Goal: Task Accomplishment & Management: Use online tool/utility

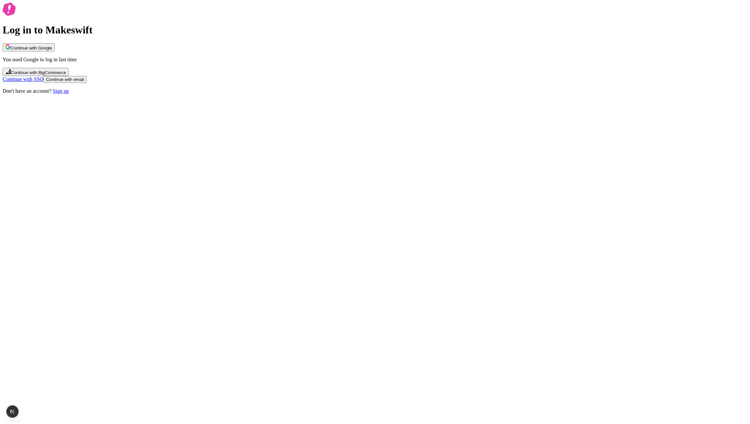
click at [89, 94] on div "Log in to Makeswift Continue with Google You used Google to log in last time Co…" at bounding box center [375, 48] width 745 height 91
click at [170, 94] on div "Log in to Makeswift Continue with Google You used Google to log in last time Co…" at bounding box center [375, 48] width 745 height 91
click at [55, 51] on button "Continue with Google" at bounding box center [29, 47] width 52 height 8
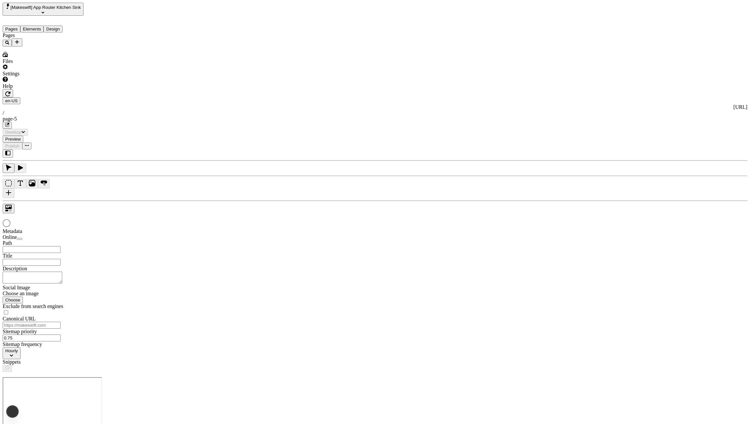
type input "/page-5"
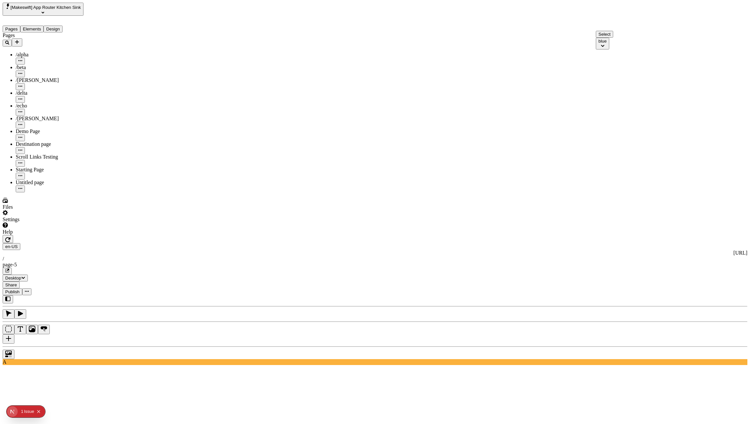
click at [14, 334] on button "button" at bounding box center [9, 338] width 12 height 9
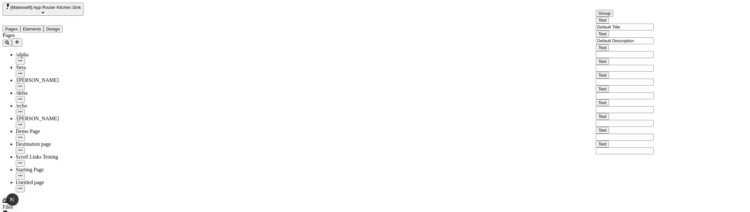
scroll to position [46, 0]
drag, startPoint x: 672, startPoint y: 87, endPoint x: 669, endPoint y: 153, distance: 65.9
click at [654, 150] on div at bounding box center [654, 127] width 0 height 161
click at [610, 127] on input "text" at bounding box center [625, 123] width 58 height 7
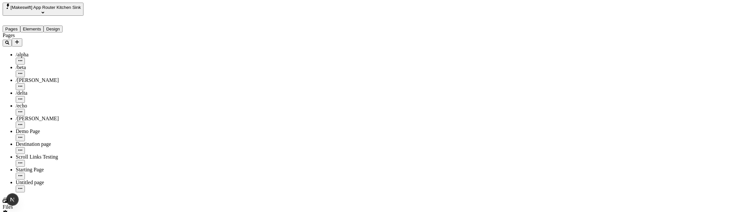
drag, startPoint x: 675, startPoint y: 172, endPoint x: 671, endPoint y: 133, distance: 38.5
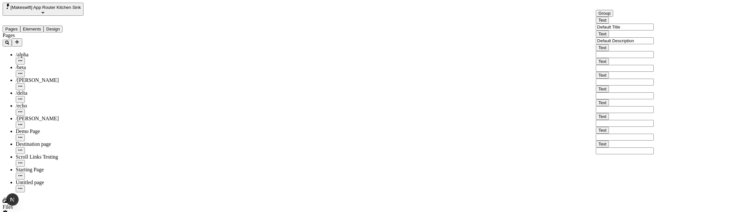
drag, startPoint x: 674, startPoint y: 116, endPoint x: 671, endPoint y: 161, distance: 45.3
click at [654, 161] on div at bounding box center [654, 117] width 0 height 161
drag, startPoint x: 672, startPoint y: 164, endPoint x: 672, endPoint y: 106, distance: 57.6
click at [654, 106] on div at bounding box center [654, 90] width 0 height 161
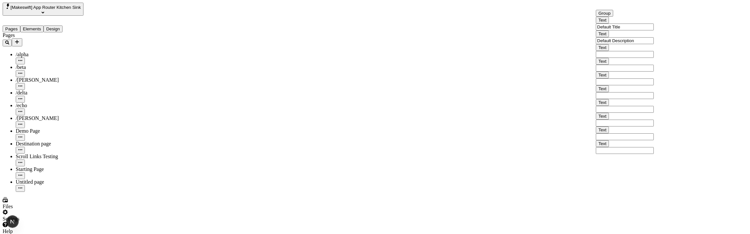
click at [613, 113] on input "text" at bounding box center [625, 109] width 58 height 7
click at [650, 127] on input "text" at bounding box center [625, 123] width 58 height 7
click at [634, 99] on input "text" at bounding box center [625, 95] width 58 height 7
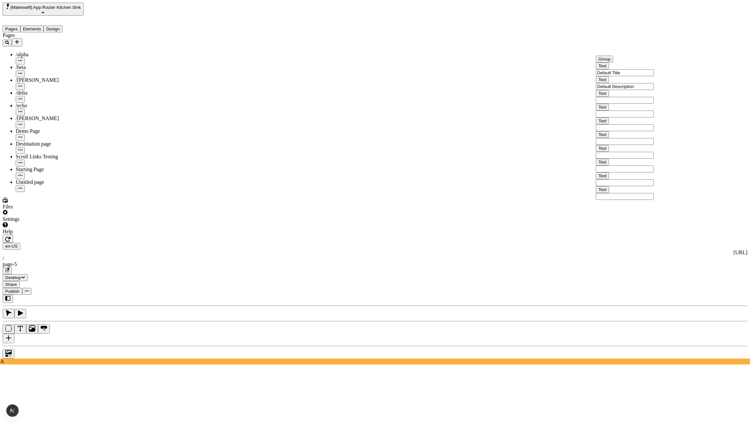
click at [615, 159] on input "text" at bounding box center [625, 155] width 58 height 7
click at [615, 138] on div "Text" at bounding box center [625, 134] width 58 height 7
click at [615, 124] on div "Text" at bounding box center [625, 121] width 58 height 7
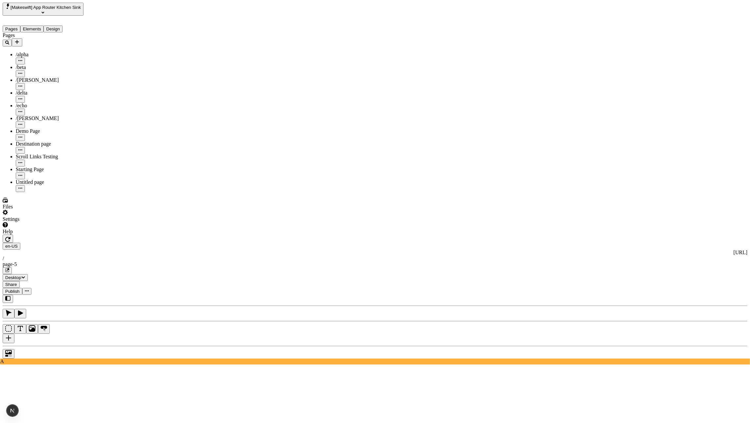
click at [635, 188] on input "text" at bounding box center [625, 184] width 58 height 7
click at [634, 174] on input "text" at bounding box center [625, 170] width 58 height 7
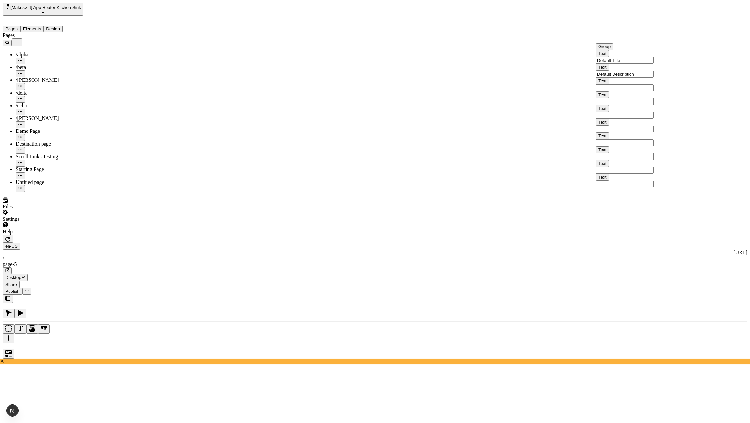
click at [627, 160] on input "text" at bounding box center [625, 156] width 58 height 7
click at [629, 140] on div "Text" at bounding box center [625, 136] width 58 height 7
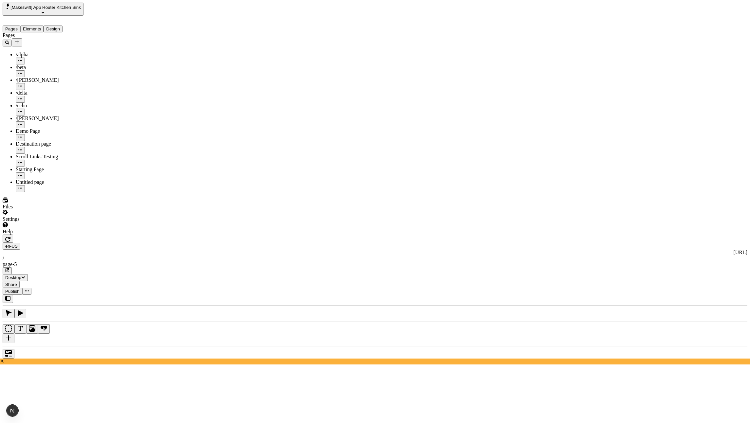
click at [603, 52] on icon "button" at bounding box center [601, 54] width 4 height 4
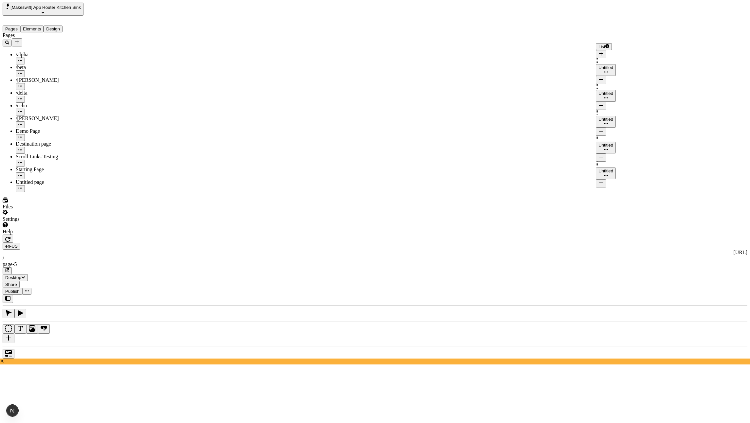
click at [603, 52] on icon "button" at bounding box center [601, 54] width 4 height 4
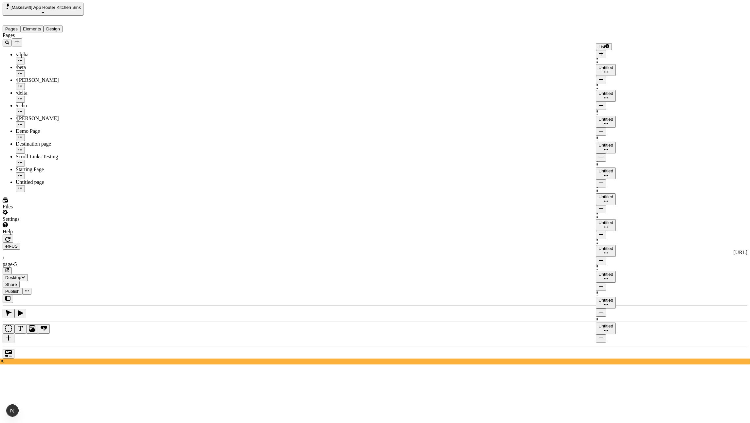
click at [603, 52] on icon "button" at bounding box center [601, 54] width 4 height 4
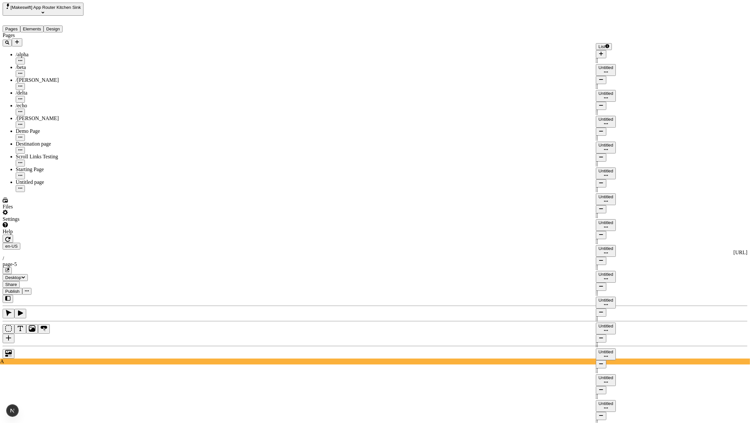
click at [603, 52] on icon "button" at bounding box center [601, 54] width 4 height 4
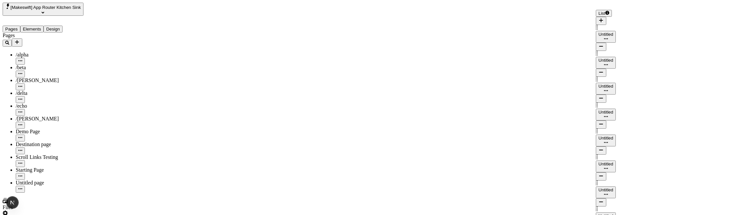
click at [613, 187] on div "Untitled" at bounding box center [606, 189] width 15 height 5
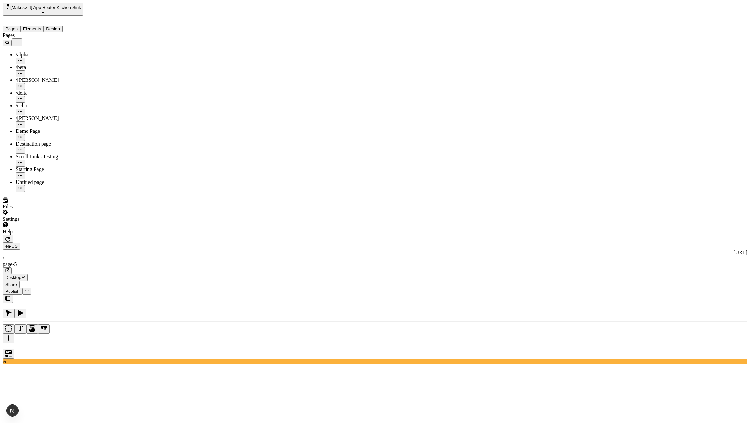
click at [14, 334] on button "button" at bounding box center [9, 338] width 12 height 9
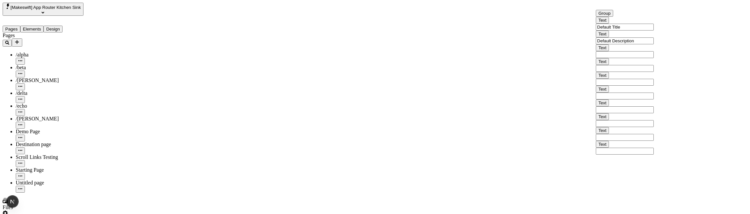
click at [625, 99] on input "text" at bounding box center [625, 95] width 58 height 7
type input "fffff"
drag, startPoint x: 603, startPoint y: 111, endPoint x: 629, endPoint y: 107, distance: 26.4
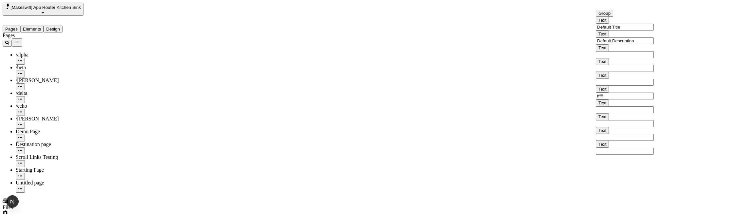
click at [629, 99] on input "fffff" at bounding box center [625, 95] width 58 height 7
drag, startPoint x: 634, startPoint y: 109, endPoint x: 607, endPoint y: 112, distance: 27.3
click at [605, 99] on input "fffff" at bounding box center [625, 95] width 58 height 7
click at [614, 99] on input "fffff" at bounding box center [625, 95] width 58 height 7
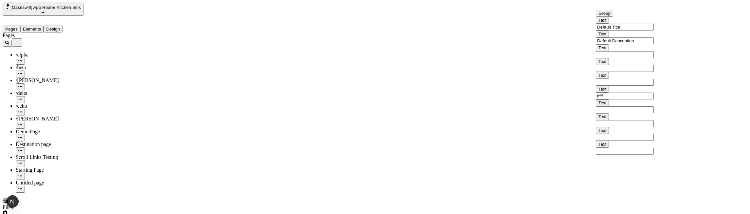
click at [614, 99] on input "fffff" at bounding box center [625, 95] width 58 height 7
click at [607, 91] on span "Text" at bounding box center [603, 88] width 8 height 5
click at [584, 115] on span "Alt + Click" at bounding box center [589, 120] width 11 height 11
